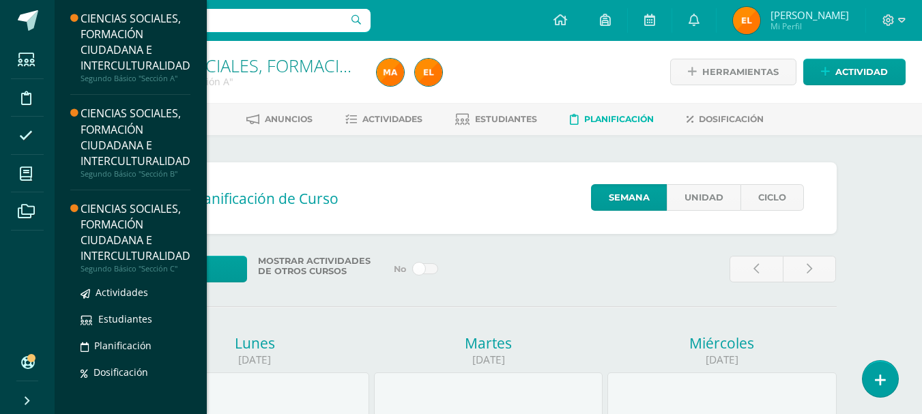
click at [151, 222] on div "CIENCIAS SOCIALES, FORMACIÓN CIUDADANA E INTERCULTURALIDAD" at bounding box center [136, 232] width 110 height 63
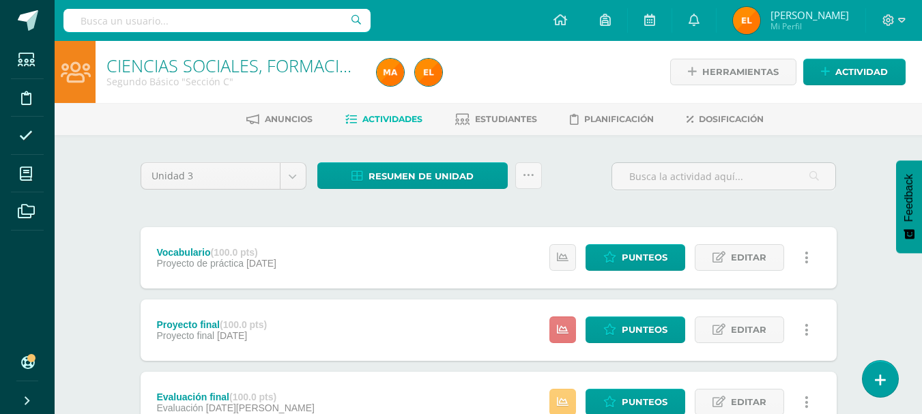
click at [564, 335] on icon at bounding box center [563, 330] width 12 height 12
click at [632, 329] on span "Punteos" at bounding box center [645, 329] width 46 height 25
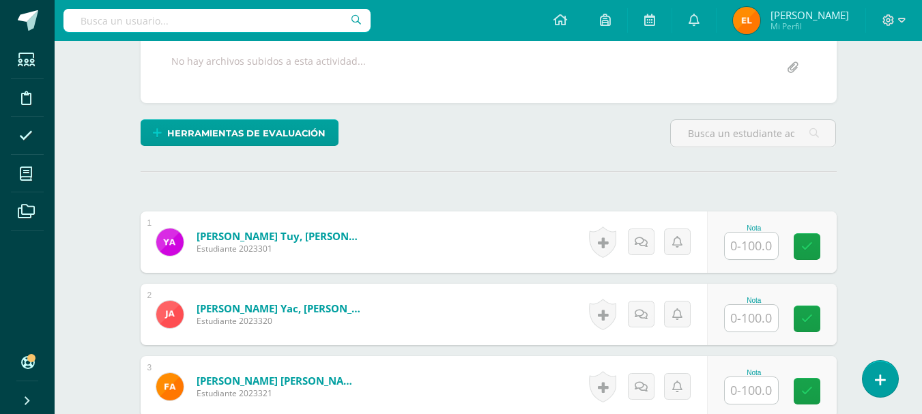
scroll to position [301, 0]
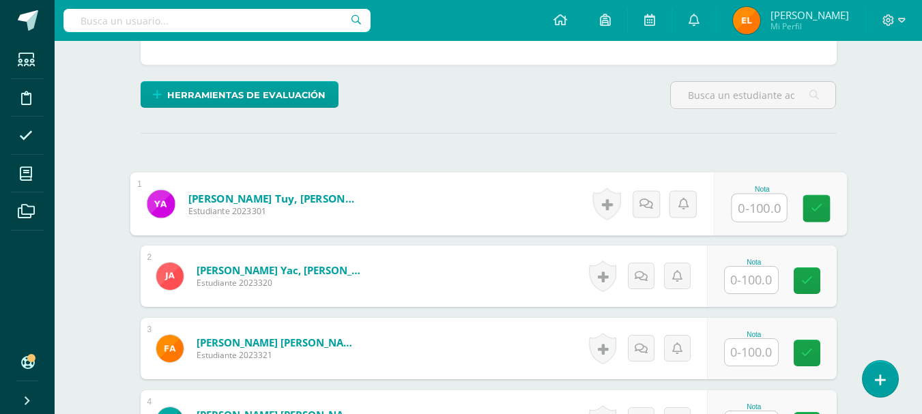
click at [760, 207] on input "text" at bounding box center [758, 207] width 55 height 27
type input "95"
click at [809, 207] on link at bounding box center [815, 208] width 27 height 27
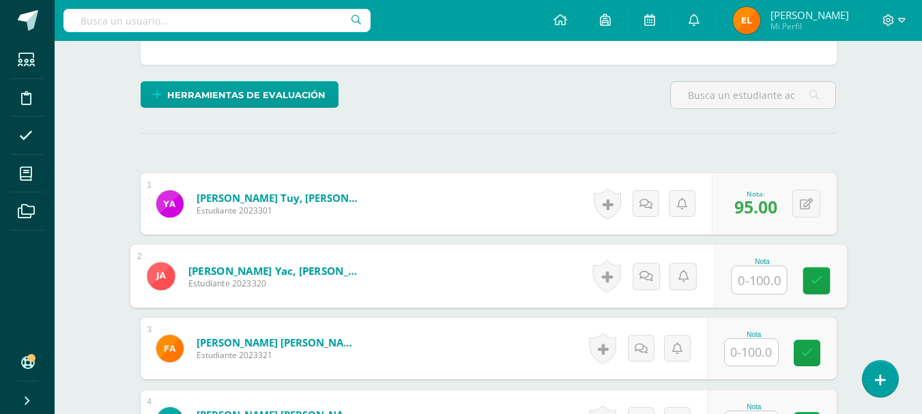
click at [739, 289] on input "text" at bounding box center [758, 280] width 55 height 27
type input "85"
click at [807, 285] on link at bounding box center [815, 280] width 27 height 27
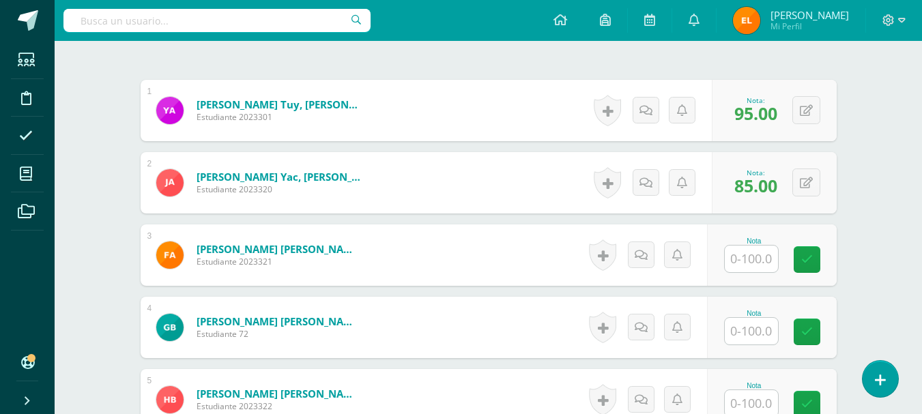
scroll to position [395, 0]
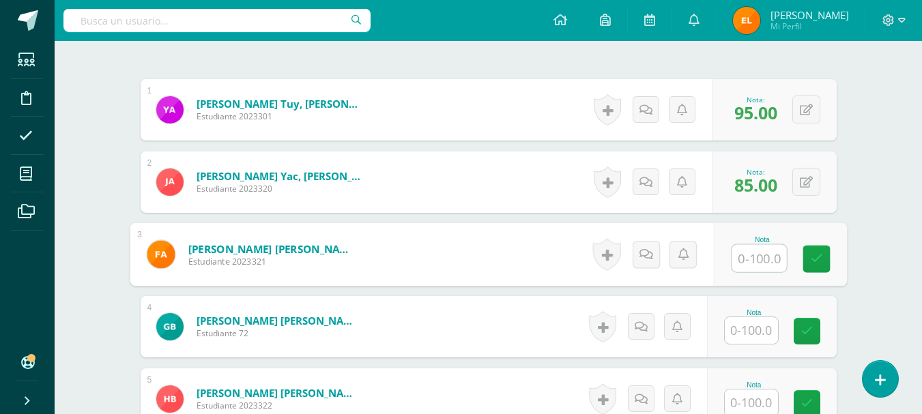
click at [740, 263] on input "text" at bounding box center [758, 258] width 55 height 27
type input "100"
click at [819, 253] on icon at bounding box center [816, 259] width 12 height 12
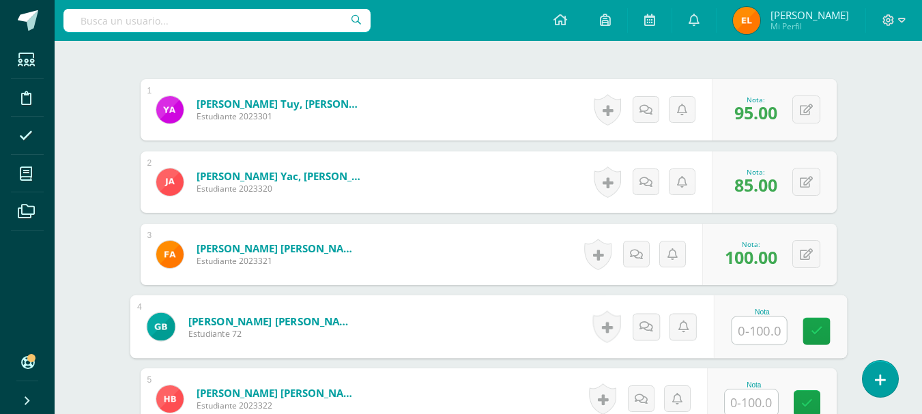
click at [757, 329] on input "text" at bounding box center [758, 330] width 55 height 27
type input "92.5"
click at [810, 327] on icon at bounding box center [816, 331] width 12 height 12
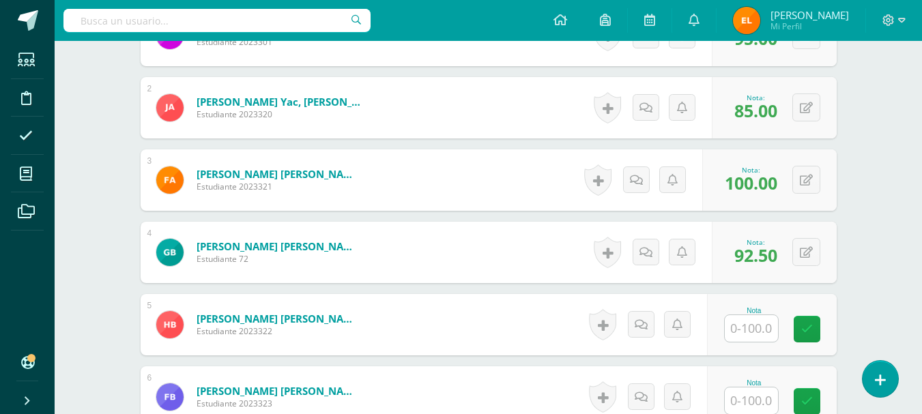
scroll to position [470, 0]
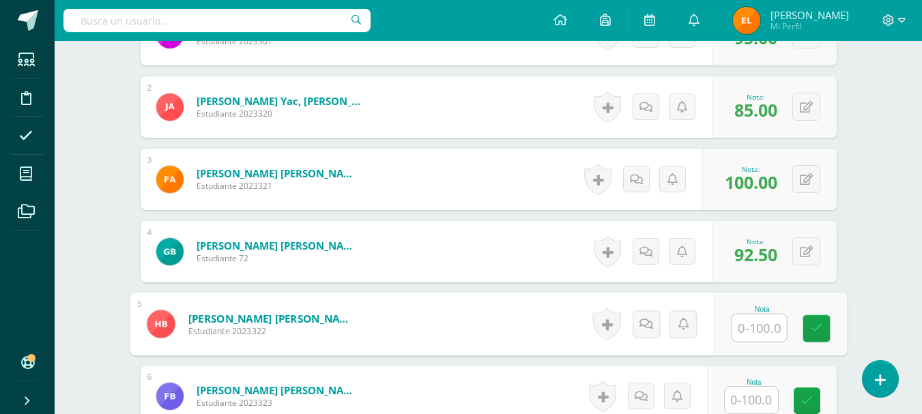
click at [766, 325] on input "text" at bounding box center [758, 328] width 55 height 27
type input "82.5"
click at [815, 325] on icon at bounding box center [816, 329] width 12 height 12
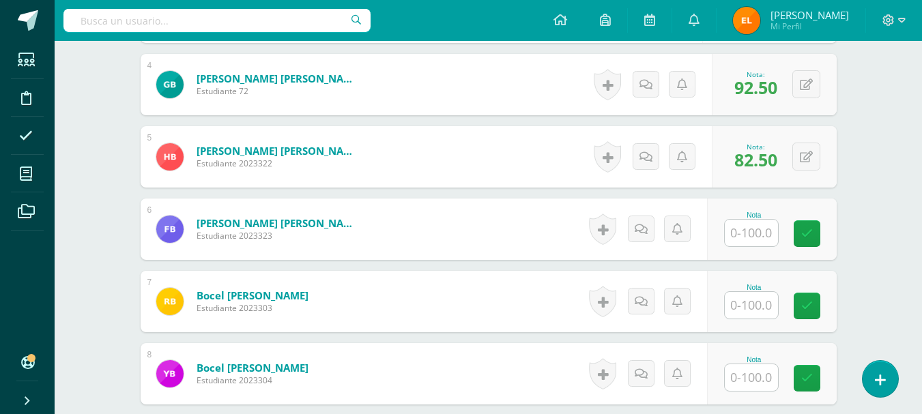
scroll to position [638, 0]
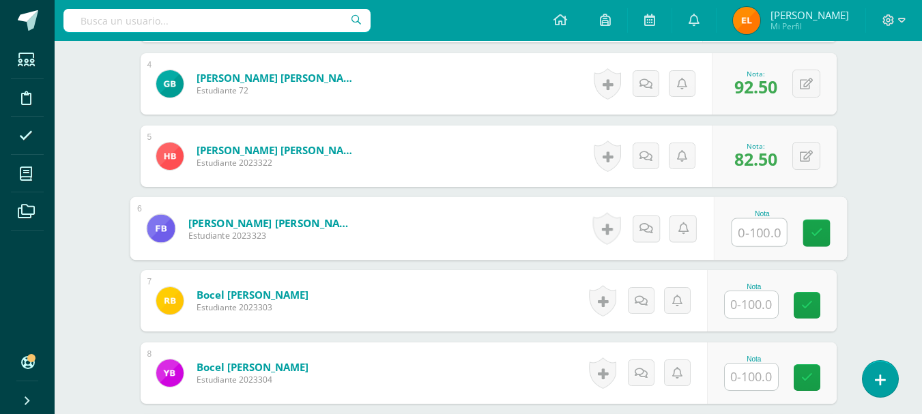
click at [742, 234] on input "text" at bounding box center [758, 232] width 55 height 27
type input "60"
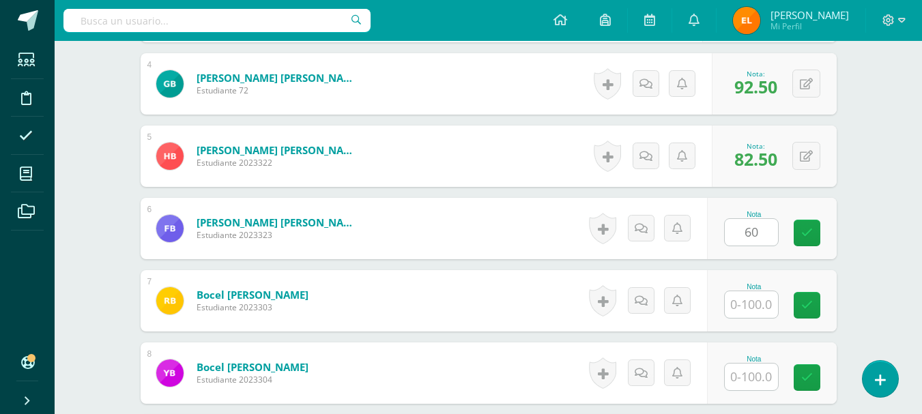
click at [797, 235] on div "Nota 60" at bounding box center [772, 228] width 130 height 61
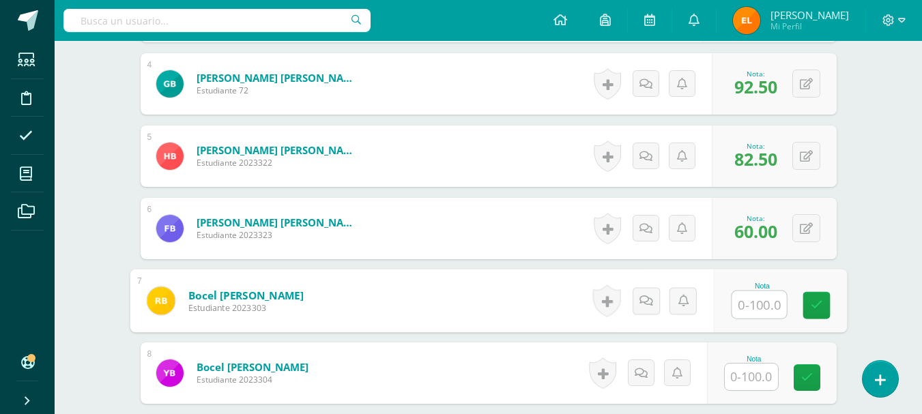
click at [758, 303] on input "text" at bounding box center [758, 304] width 55 height 27
type input "87.5"
click at [809, 306] on link at bounding box center [815, 305] width 27 height 27
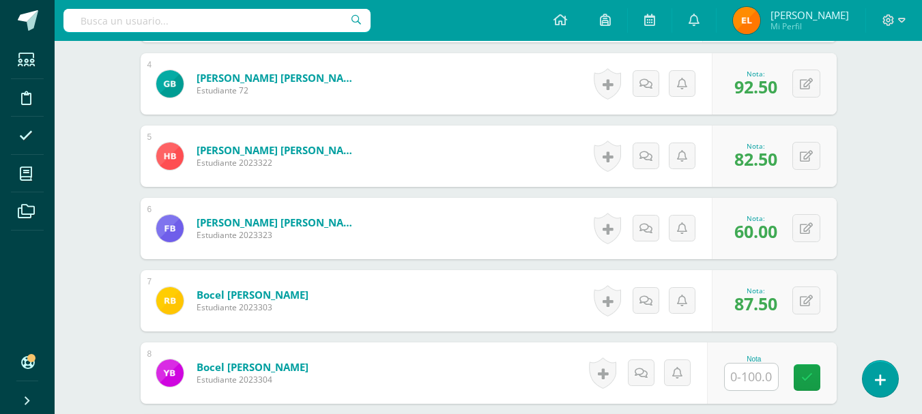
scroll to position [677, 0]
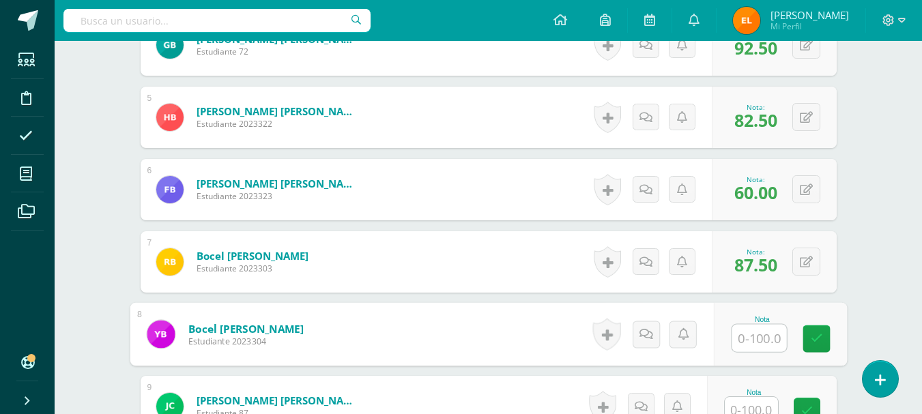
click at [731, 334] on div at bounding box center [759, 338] width 56 height 29
type input "70"
click at [813, 336] on icon at bounding box center [816, 339] width 12 height 12
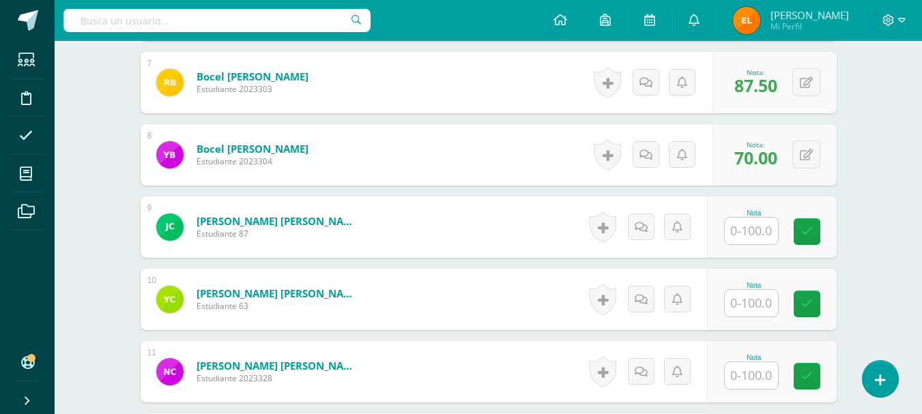
scroll to position [857, 0]
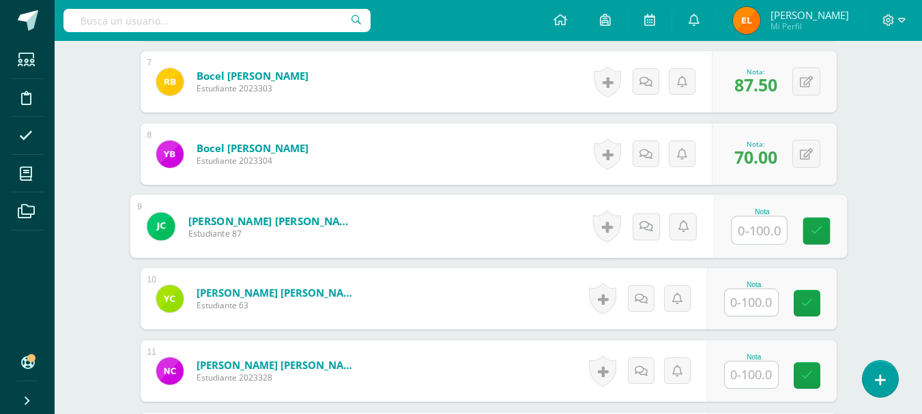
click at [739, 230] on input "text" at bounding box center [758, 230] width 55 height 27
type input "70"
click at [815, 235] on icon at bounding box center [816, 231] width 12 height 12
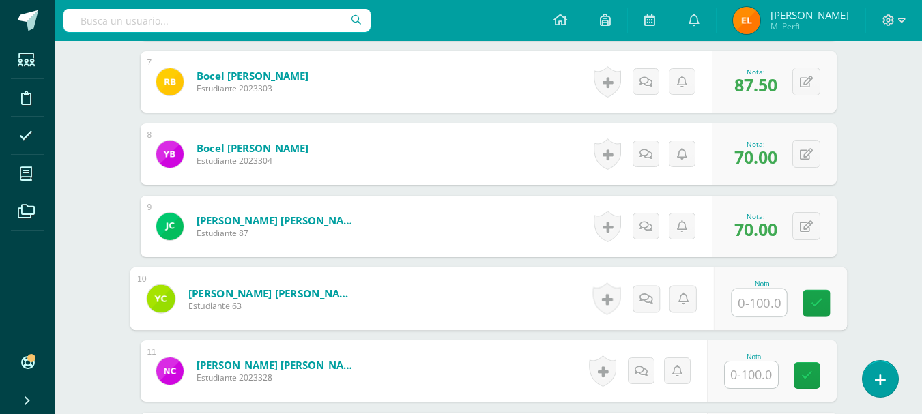
click at [748, 306] on input "text" at bounding box center [758, 302] width 55 height 27
type input "97.5"
click at [817, 298] on icon at bounding box center [816, 303] width 12 height 12
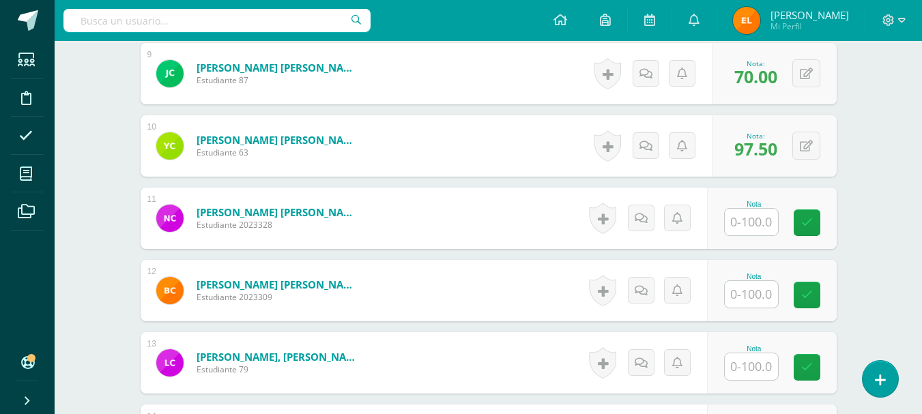
scroll to position [1012, 0]
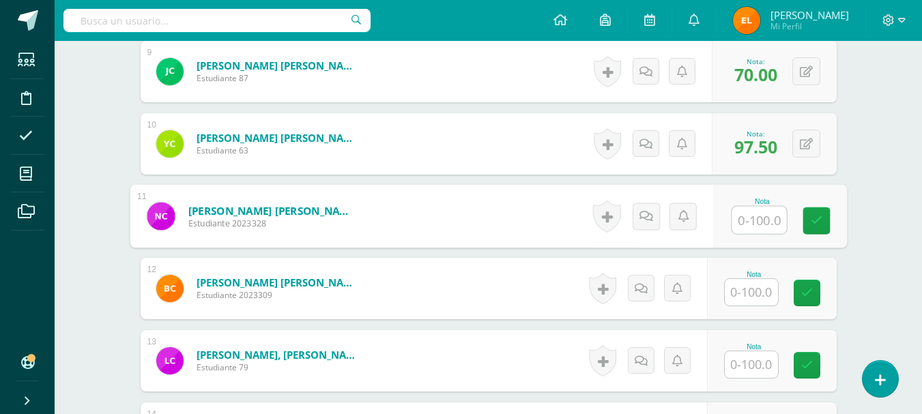
click at [737, 223] on input "text" at bounding box center [758, 220] width 55 height 27
type input "92.5"
click at [811, 215] on icon at bounding box center [816, 221] width 12 height 12
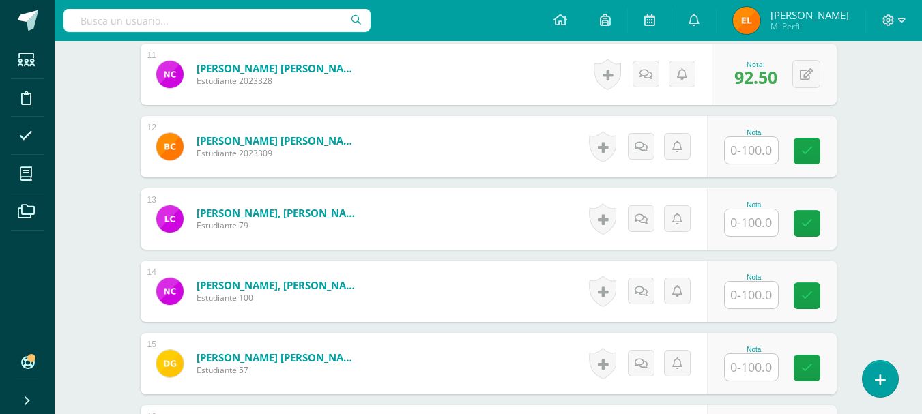
scroll to position [1154, 0]
click at [736, 151] on input "text" at bounding box center [751, 149] width 53 height 27
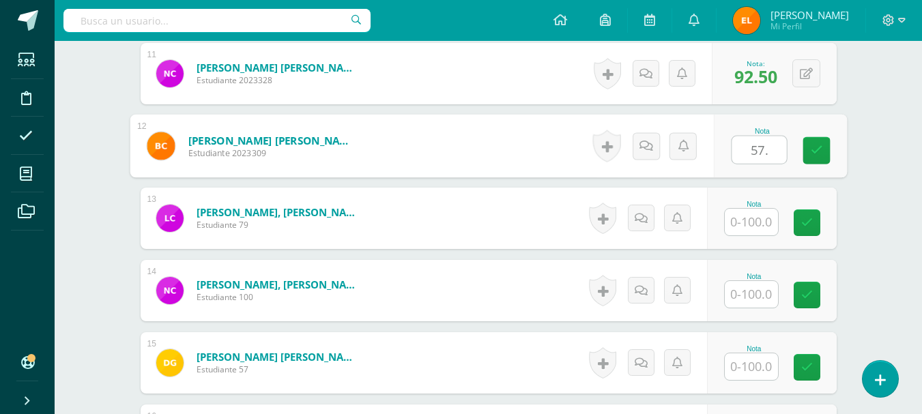
type input "57.5"
click at [821, 156] on icon at bounding box center [816, 151] width 12 height 12
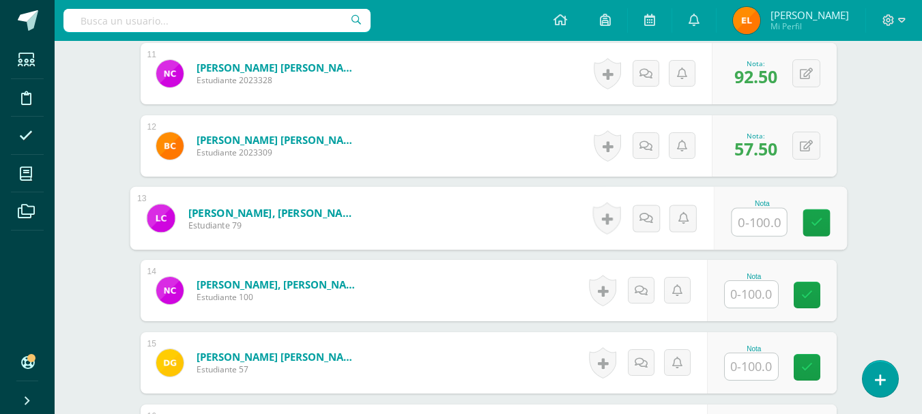
click at [748, 224] on input "text" at bounding box center [758, 222] width 55 height 27
type input "87.5"
click at [824, 222] on link at bounding box center [815, 222] width 27 height 27
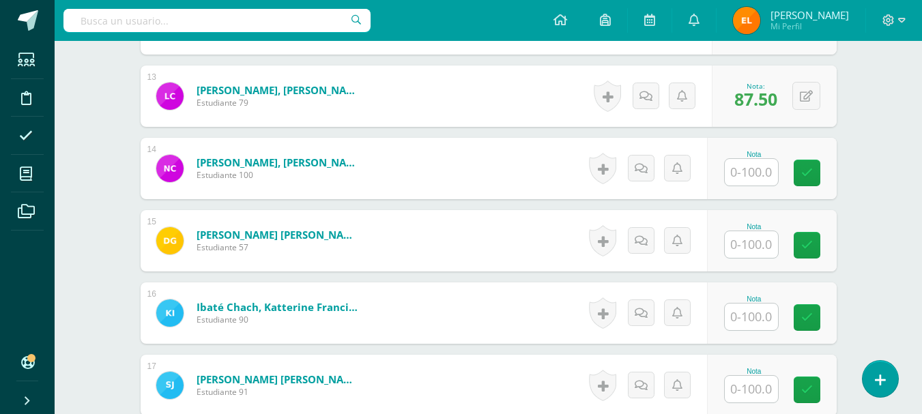
scroll to position [1283, 0]
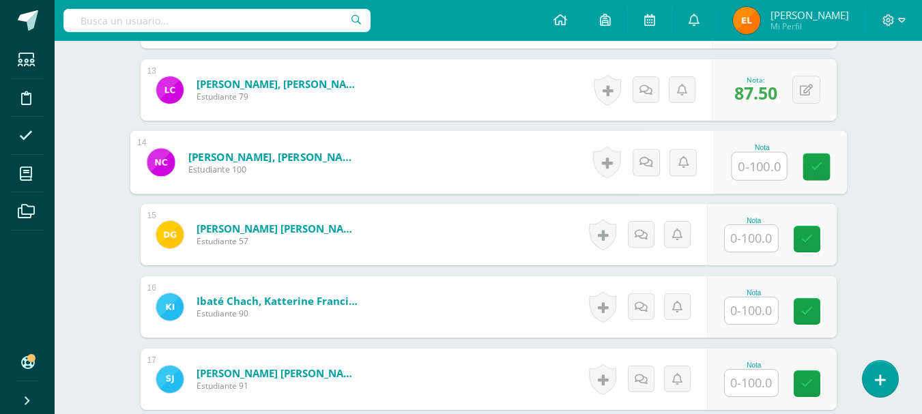
click at [746, 169] on input "text" at bounding box center [758, 166] width 55 height 27
type input "72.5"
click at [812, 166] on icon at bounding box center [816, 167] width 12 height 12
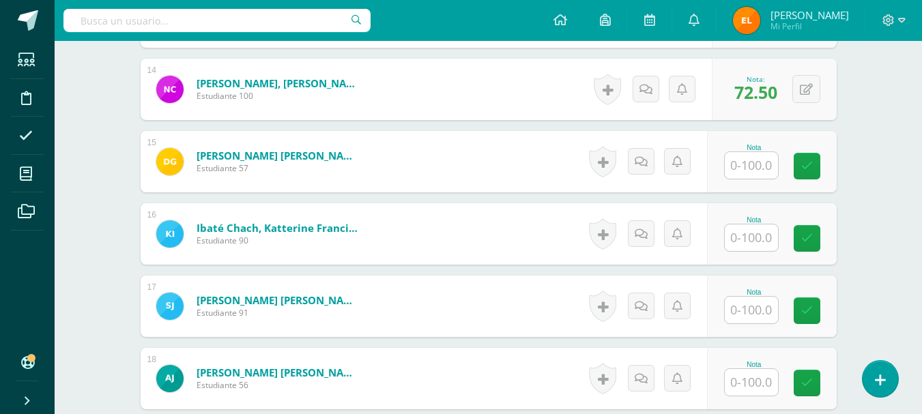
scroll to position [1356, 0]
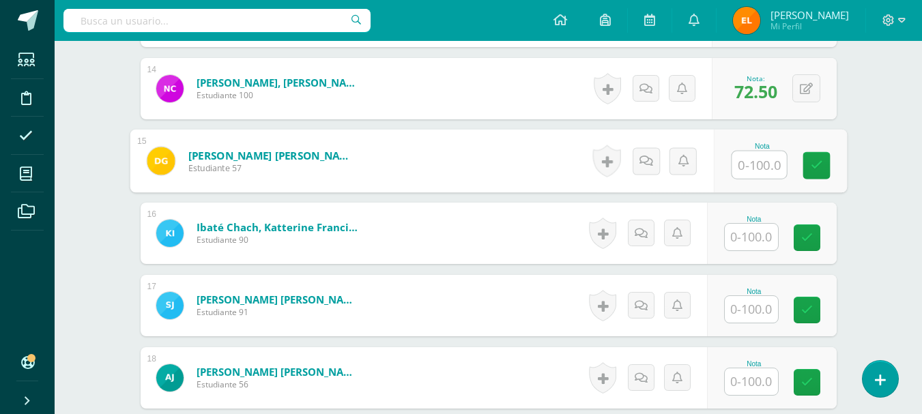
click at [742, 163] on input "text" at bounding box center [758, 164] width 55 height 27
type input "62.5"
click at [815, 166] on icon at bounding box center [816, 166] width 12 height 12
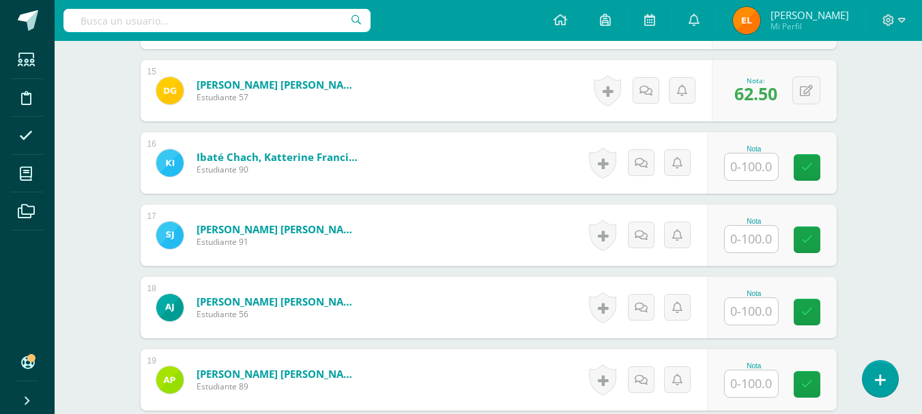
scroll to position [1427, 0]
click at [748, 166] on input "text" at bounding box center [751, 166] width 53 height 27
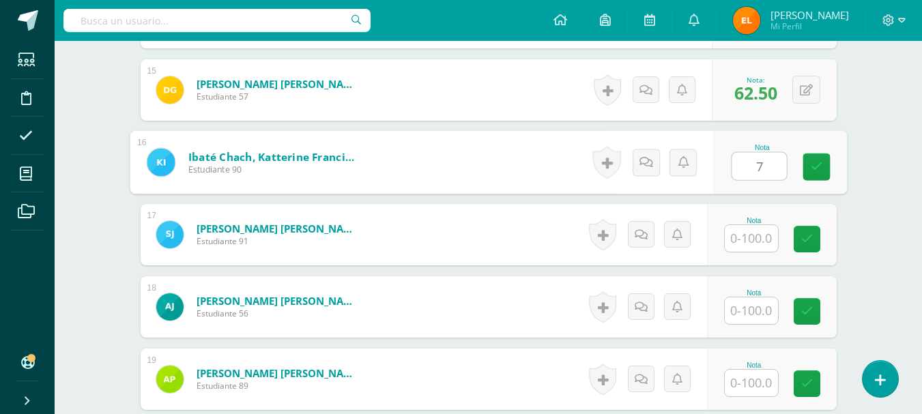
type input "75"
click at [810, 167] on icon at bounding box center [816, 167] width 12 height 12
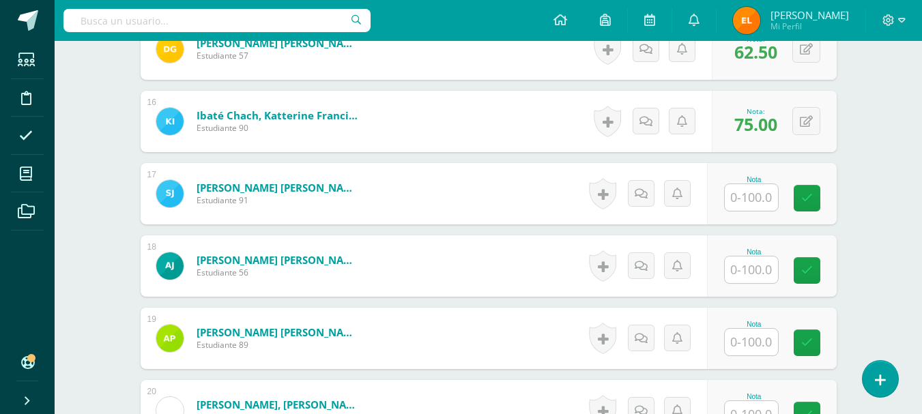
scroll to position [1470, 0]
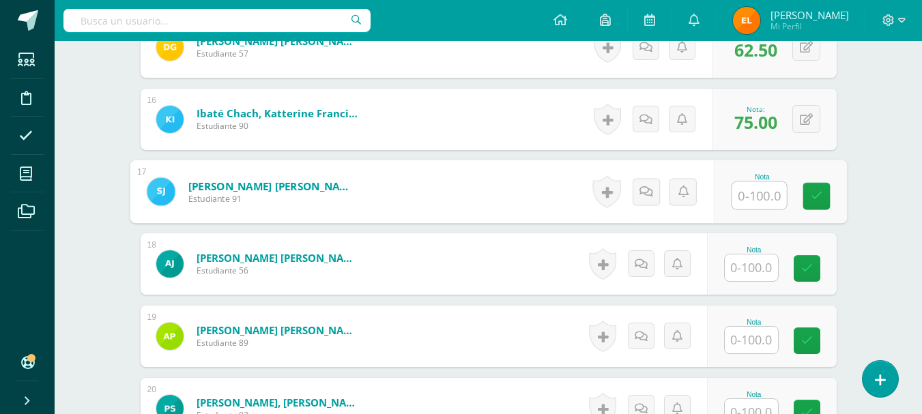
click at [739, 200] on input "text" at bounding box center [758, 195] width 55 height 27
type input "75"
click at [826, 192] on link at bounding box center [815, 196] width 27 height 27
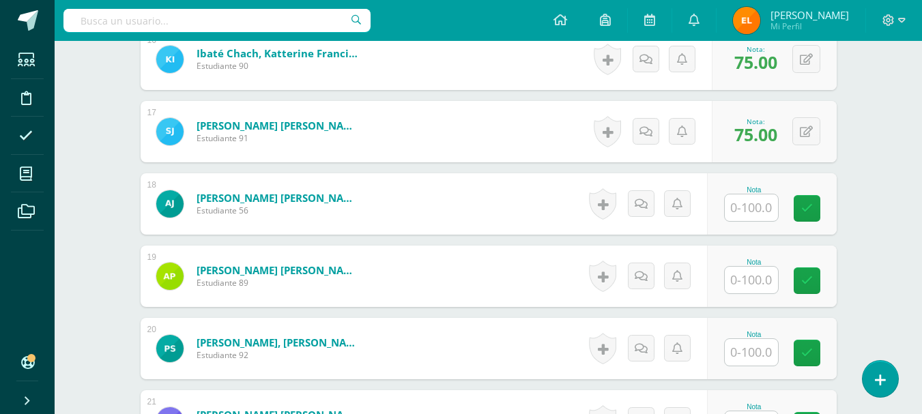
scroll to position [1534, 0]
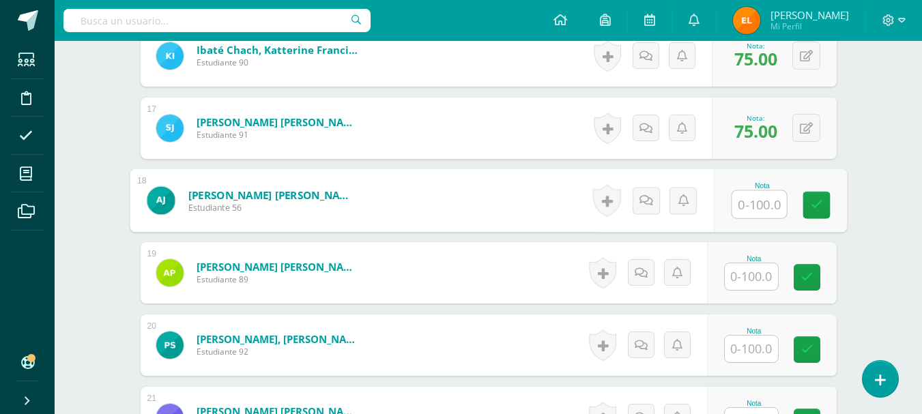
click at [746, 203] on input "text" at bounding box center [758, 204] width 55 height 27
type input "67.5"
click at [826, 203] on link at bounding box center [815, 205] width 27 height 27
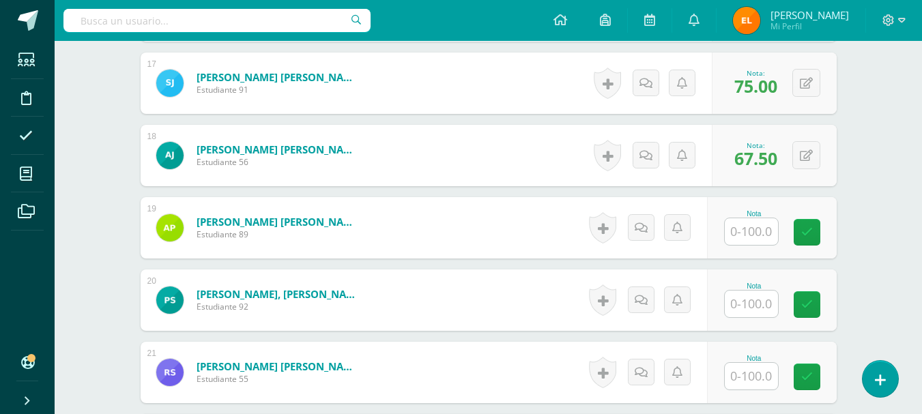
scroll to position [1579, 0]
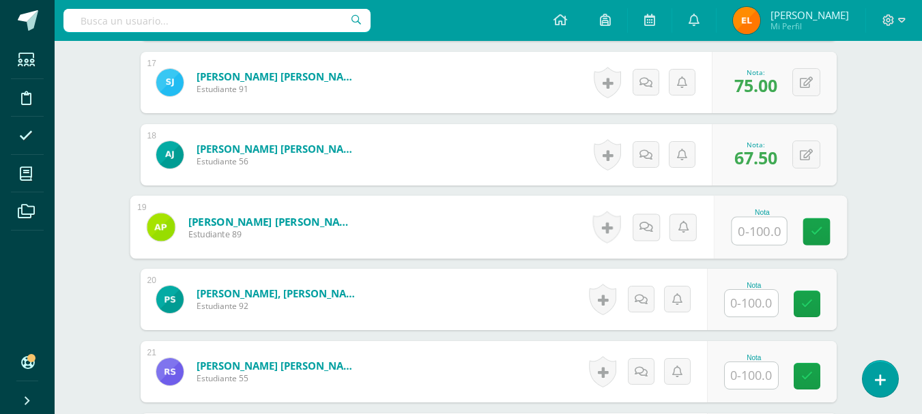
click at [749, 229] on input "text" at bounding box center [758, 231] width 55 height 27
type input "75"
click at [804, 231] on link at bounding box center [815, 231] width 27 height 27
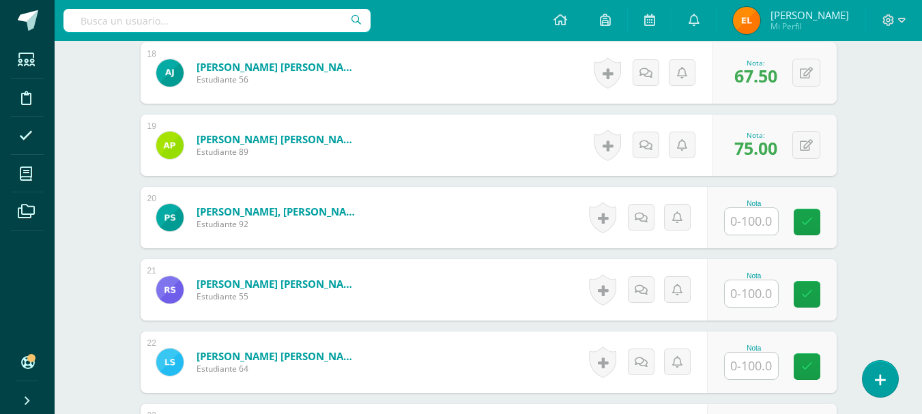
scroll to position [1663, 0]
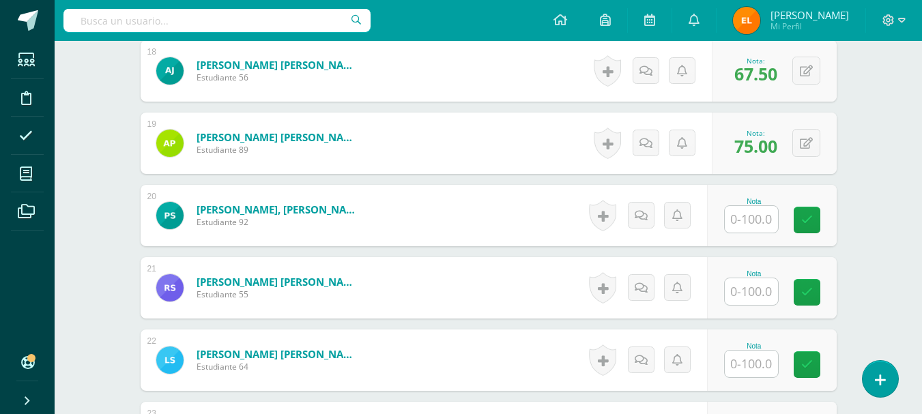
click at [743, 219] on input "text" at bounding box center [751, 219] width 53 height 27
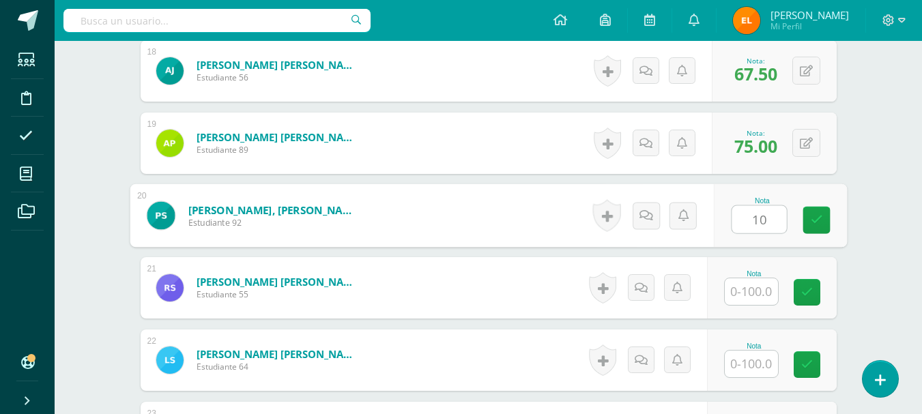
type input "100"
click at [813, 220] on icon at bounding box center [816, 220] width 12 height 12
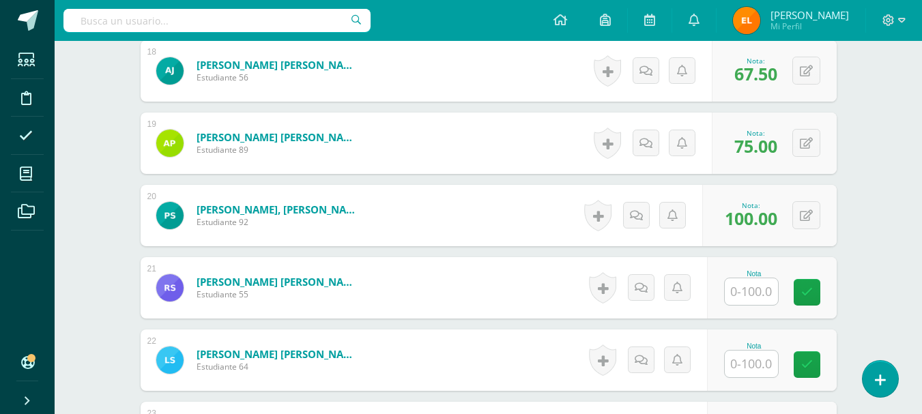
scroll to position [1758, 0]
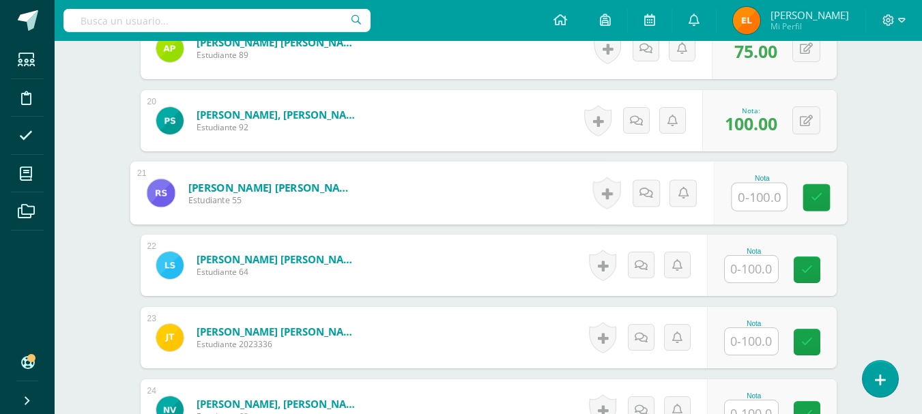
click at [742, 203] on input "text" at bounding box center [758, 197] width 55 height 27
type input "85"
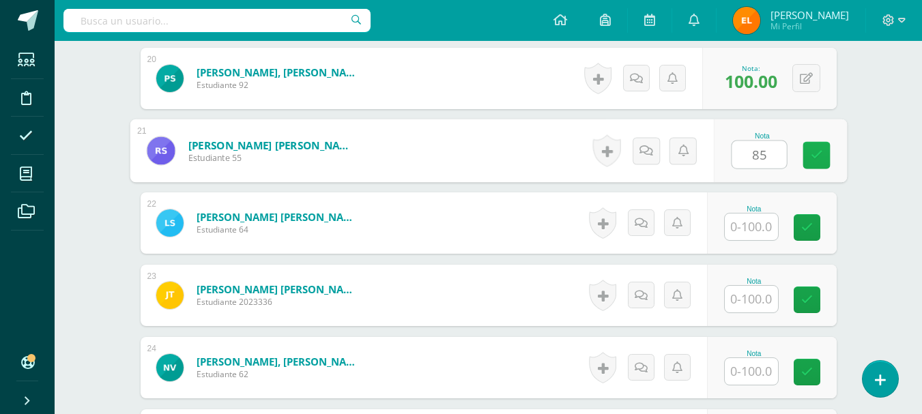
scroll to position [1807, 0]
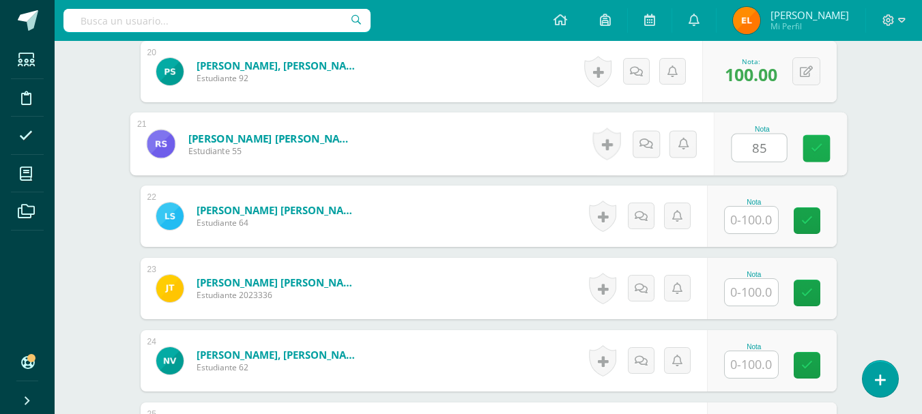
click at [809, 154] on link at bounding box center [815, 148] width 27 height 27
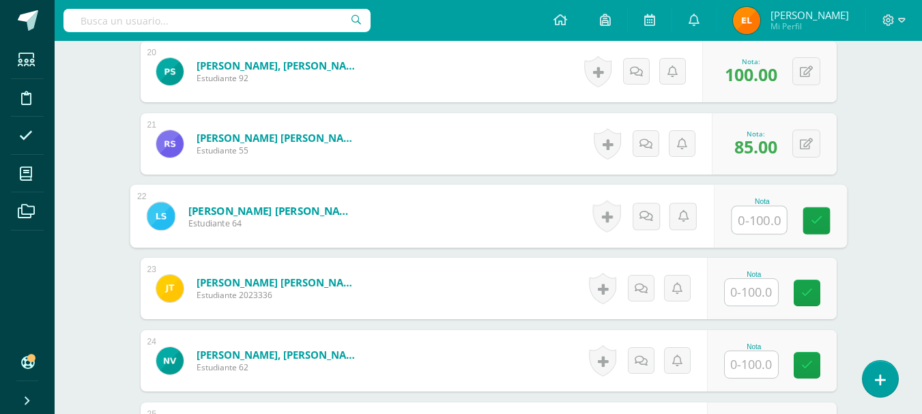
click at [732, 223] on input "text" at bounding box center [758, 220] width 55 height 27
type input "92.5"
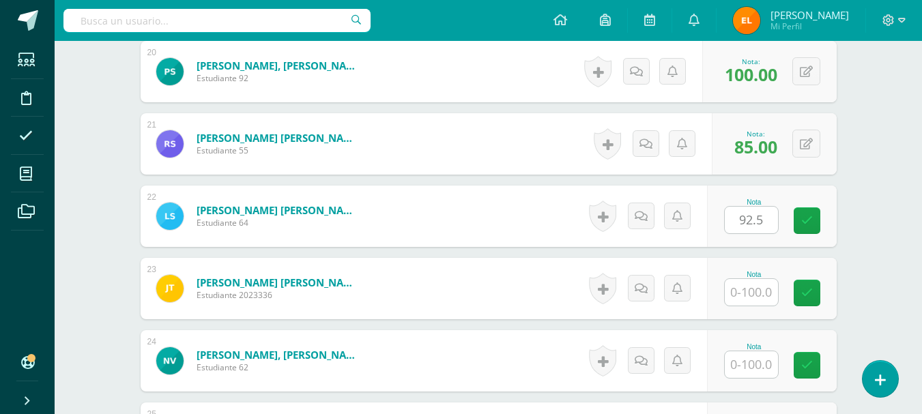
click at [834, 216] on div "Nota 92.5" at bounding box center [772, 216] width 130 height 61
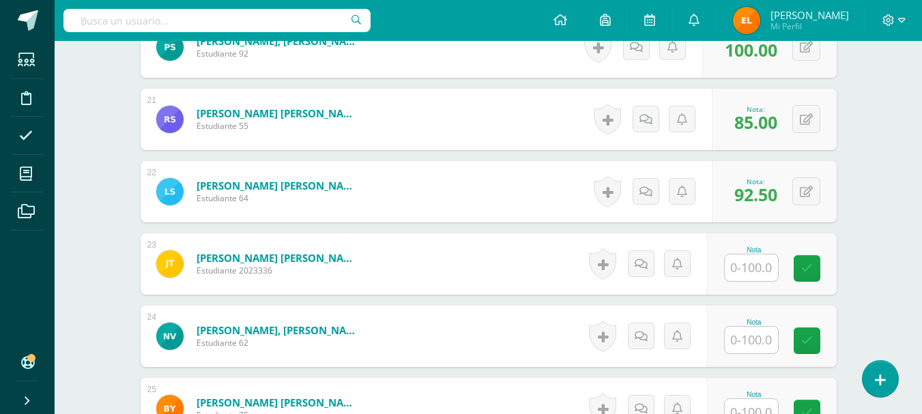
scroll to position [1833, 0]
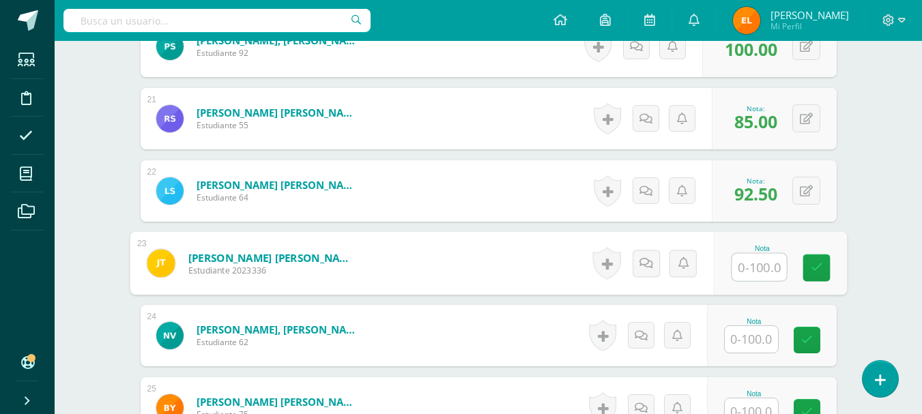
click at [742, 268] on input "text" at bounding box center [758, 267] width 55 height 27
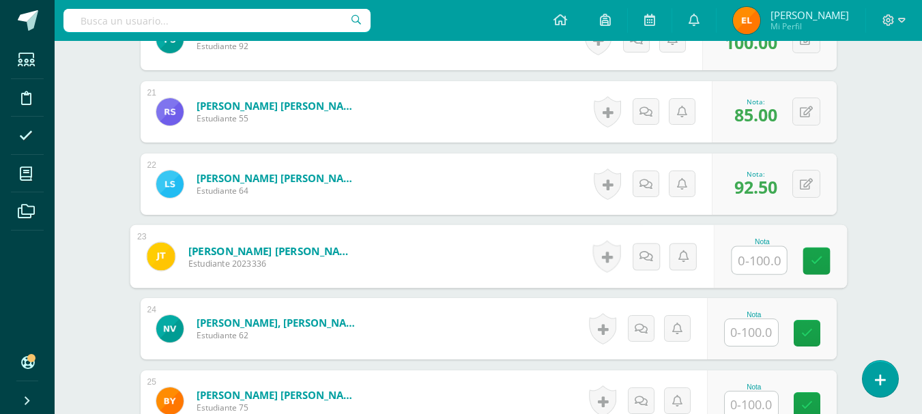
scroll to position [1840, 0]
type input "92.5"
click at [806, 259] on link at bounding box center [815, 260] width 27 height 27
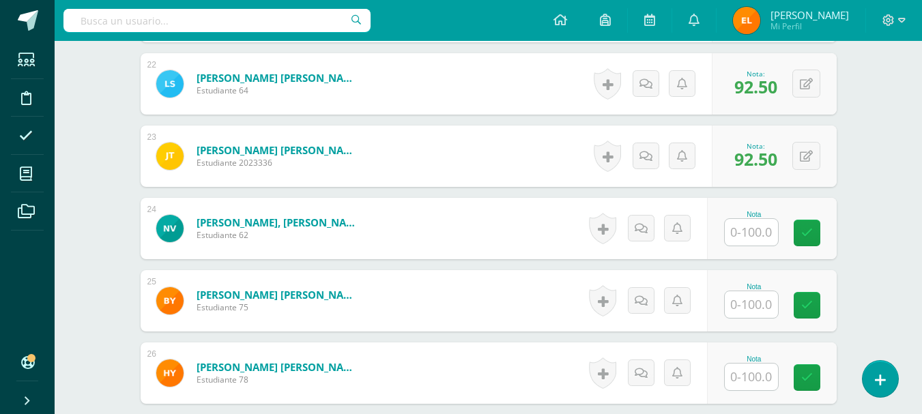
scroll to position [1941, 0]
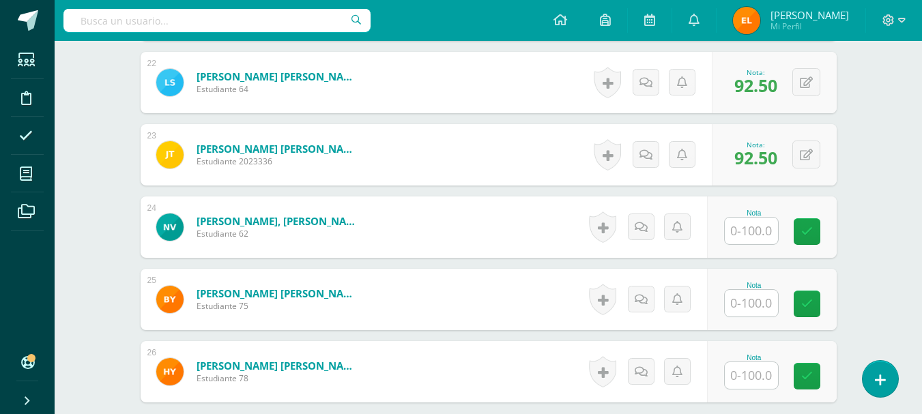
click at [761, 235] on input "text" at bounding box center [751, 231] width 53 height 27
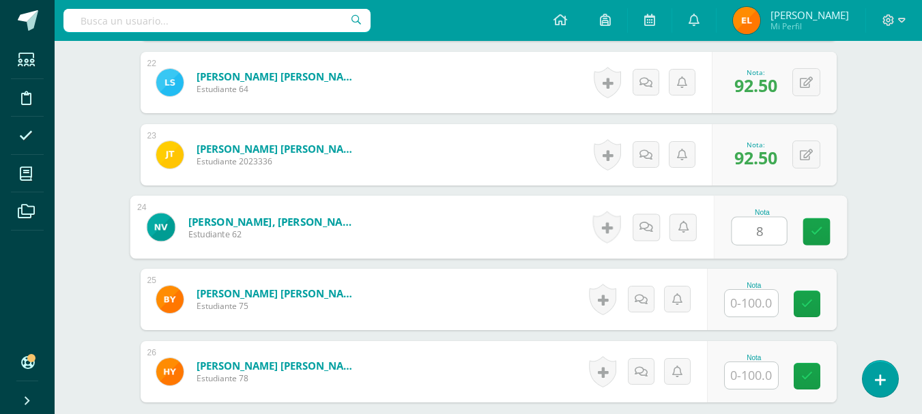
type input "85"
click at [815, 236] on icon at bounding box center [816, 232] width 12 height 12
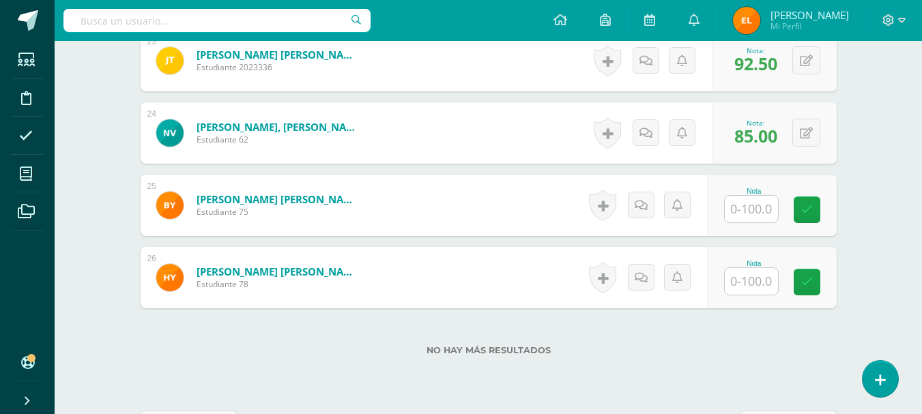
scroll to position [2038, 0]
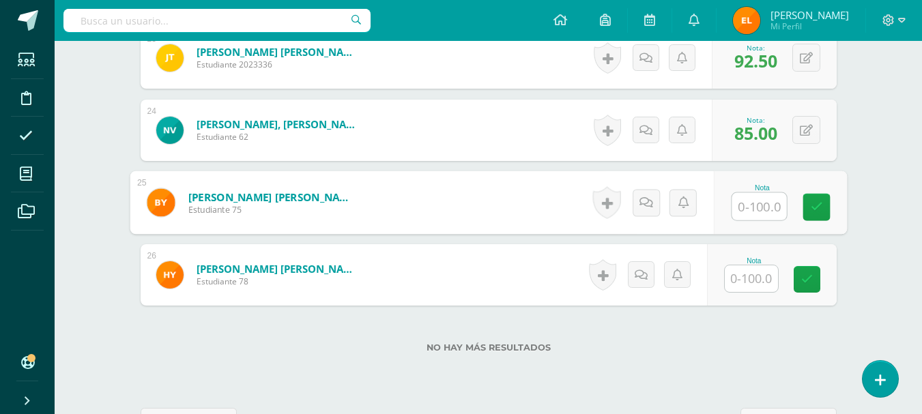
click at [755, 203] on input "text" at bounding box center [758, 206] width 55 height 27
type input "100"
click at [811, 214] on link at bounding box center [815, 207] width 27 height 27
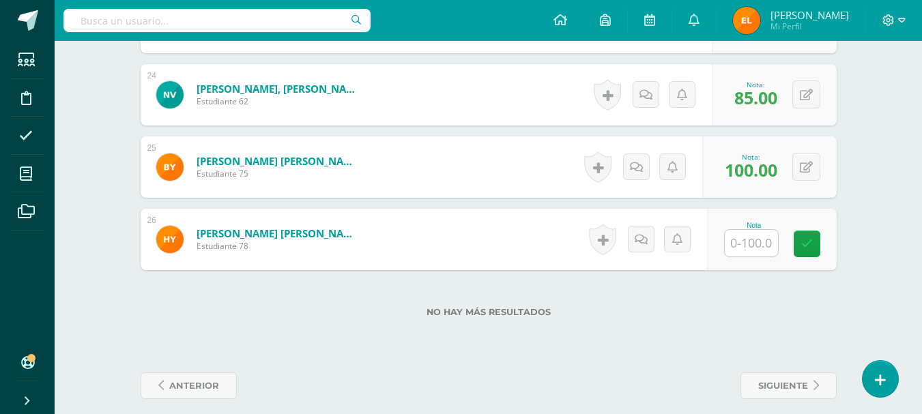
scroll to position [2086, 0]
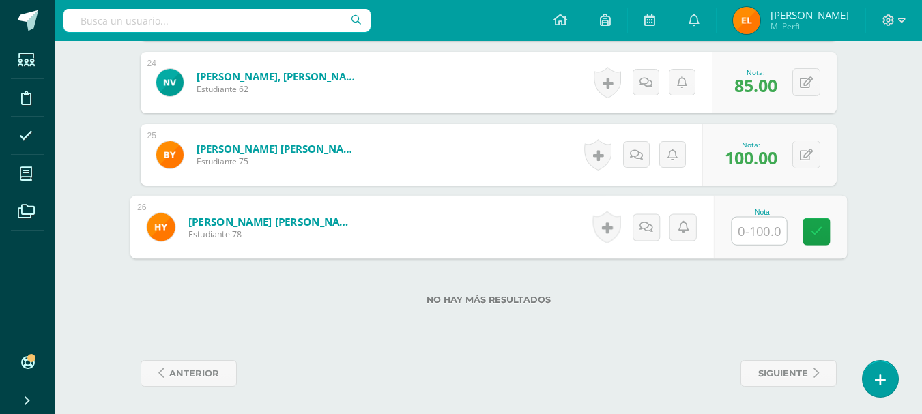
click at [748, 229] on input "text" at bounding box center [758, 231] width 55 height 27
type input "77.5"
click at [818, 228] on icon at bounding box center [816, 232] width 12 height 12
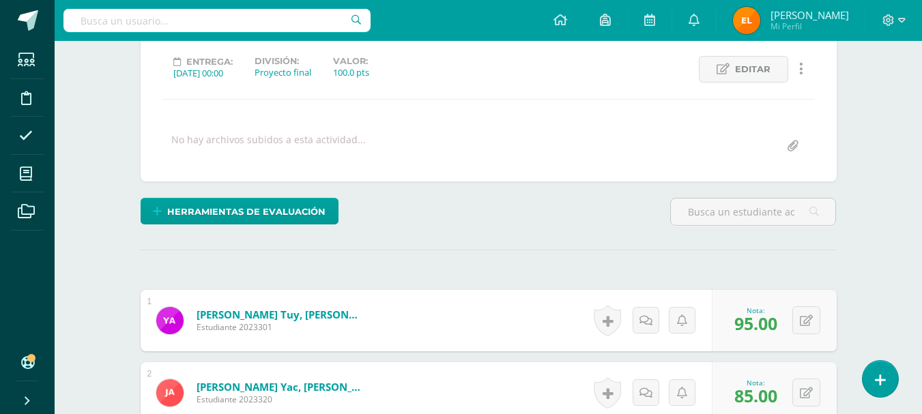
scroll to position [0, 0]
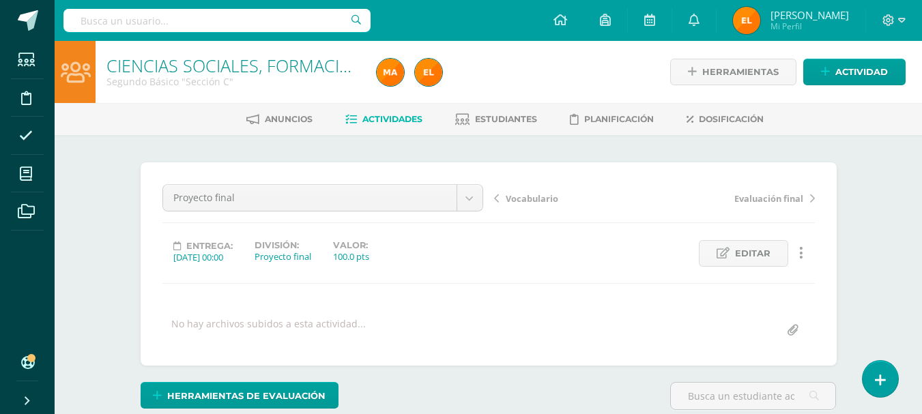
click at [377, 129] on link "Actividades" at bounding box center [383, 119] width 77 height 22
